Goal: Transaction & Acquisition: Purchase product/service

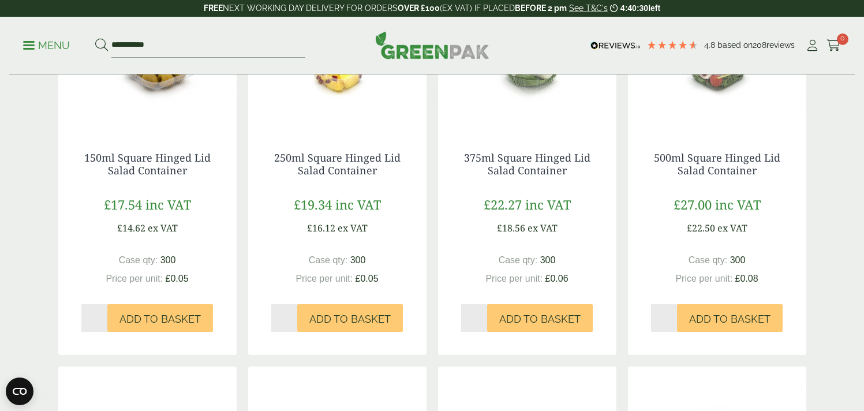
scroll to position [392, 0]
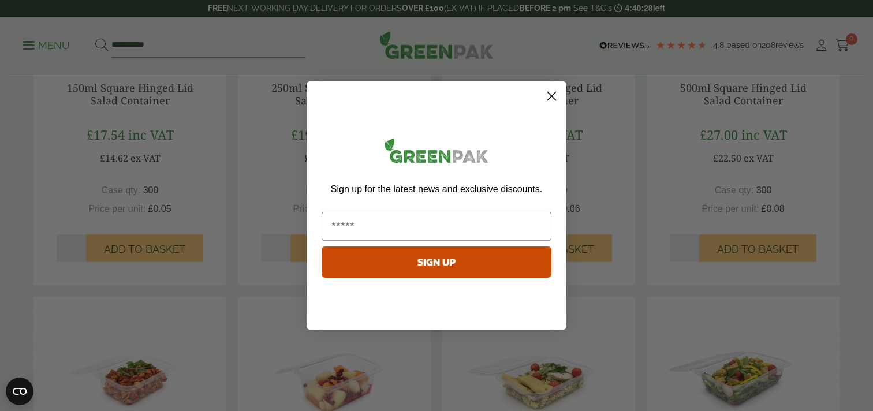
click at [557, 96] on circle "Close dialog" at bounding box center [551, 96] width 19 height 19
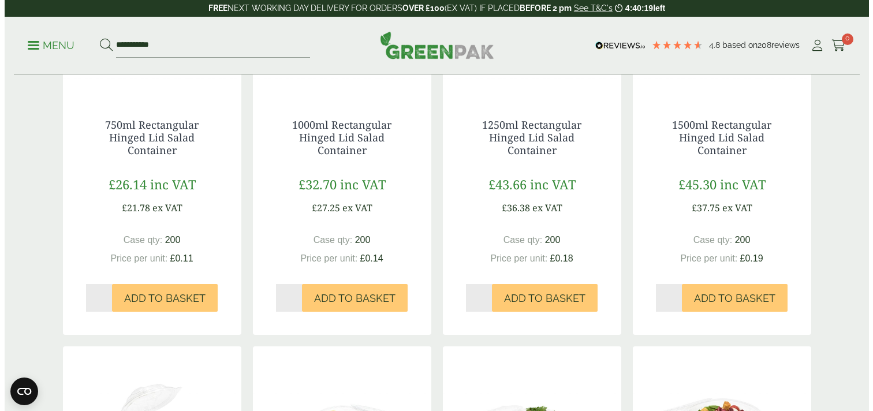
scroll to position [666, 0]
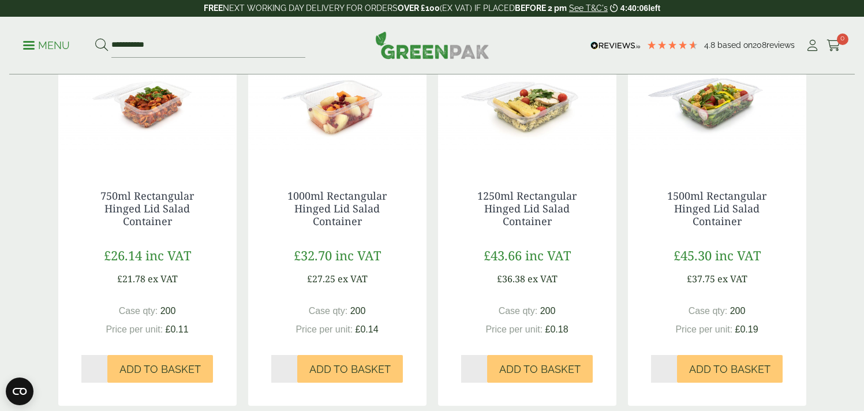
click at [478, 223] on div "1250ml Rectangular Hinged Lid Salad Container £43.66 inc VAT £36.38 ex VAT Case…" at bounding box center [527, 286] width 178 height 239
click at [770, 363] on span "Add to Basket" at bounding box center [729, 369] width 81 height 13
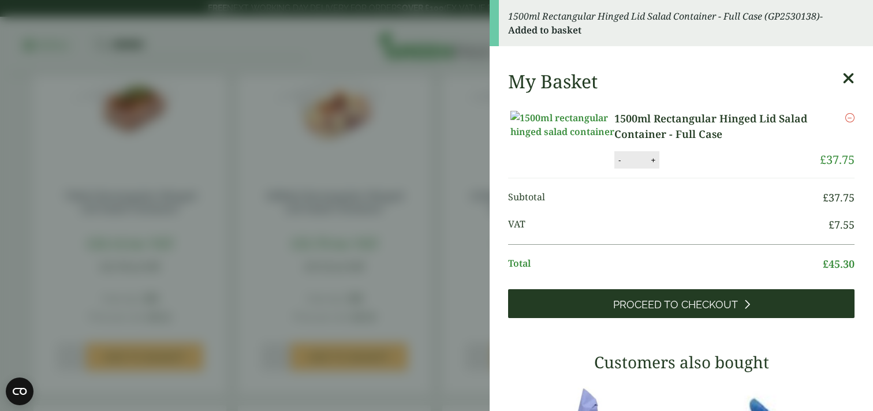
click at [696, 318] on link "Proceed to Checkout" at bounding box center [681, 303] width 346 height 29
